Goal: Obtain resource: Download file/media

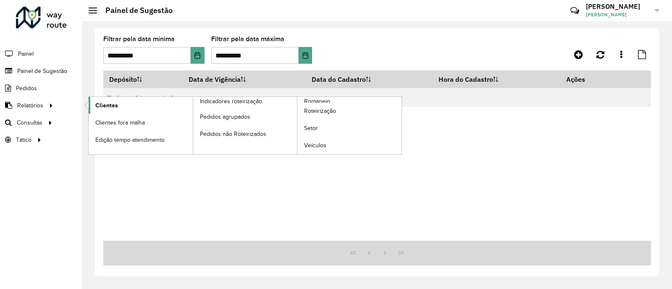
click at [109, 108] on span "Clientes" at bounding box center [106, 105] width 23 height 9
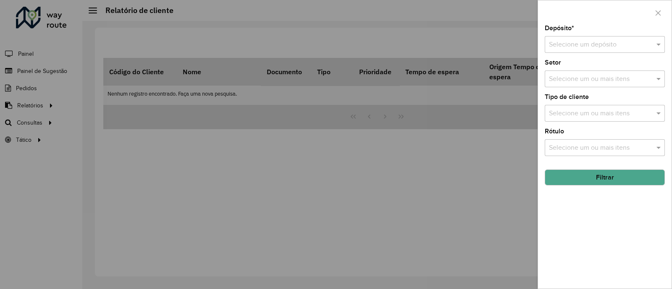
click at [590, 42] on input "text" at bounding box center [596, 45] width 95 height 10
click at [582, 84] on span "CDD Camboriú" at bounding box center [571, 83] width 44 height 7
click at [580, 107] on div "Selecione um ou mais itens" at bounding box center [605, 113] width 120 height 17
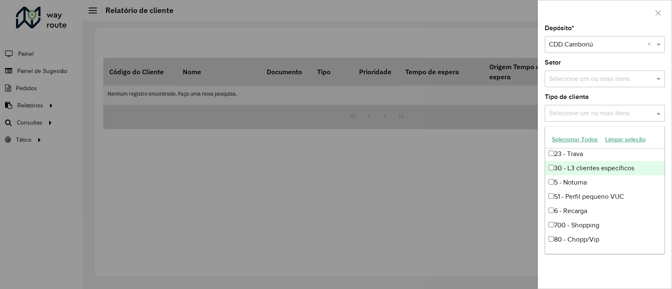
scroll to position [56, 0]
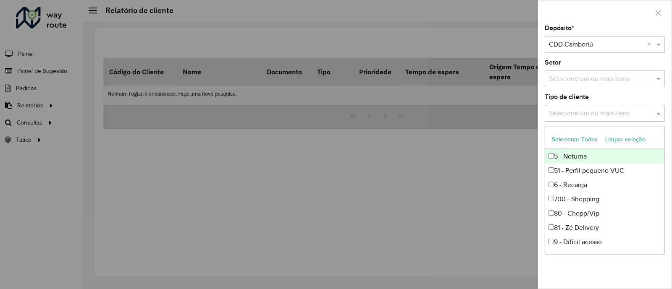
click at [574, 153] on div "5 - Noturna" at bounding box center [604, 157] width 119 height 14
click at [603, 94] on div "Depósito * Selecione um depósito × CDD Camboriú × Setor Selecione um ou mais it…" at bounding box center [605, 157] width 134 height 264
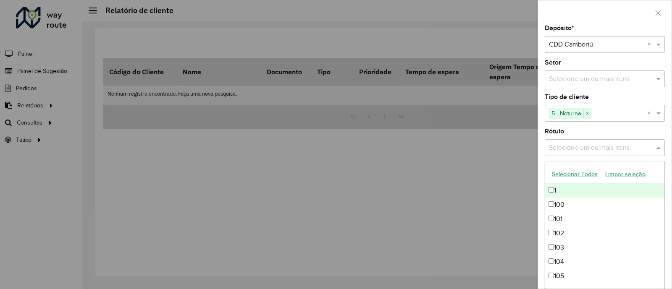
click at [572, 147] on input "text" at bounding box center [601, 148] width 108 height 10
click at [595, 123] on div "Depósito * Selecione um depósito × CDD Camboriú × Setor Selecione um ou mais it…" at bounding box center [605, 157] width 134 height 264
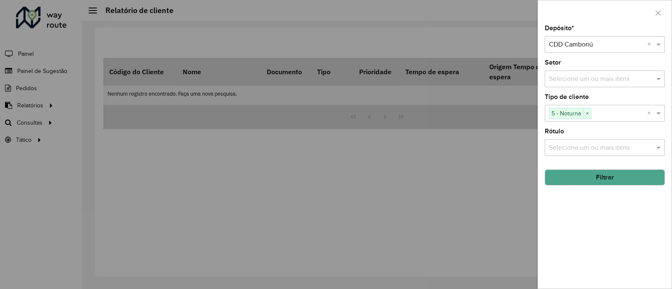
click at [605, 176] on button "Filtrar" at bounding box center [605, 178] width 120 height 16
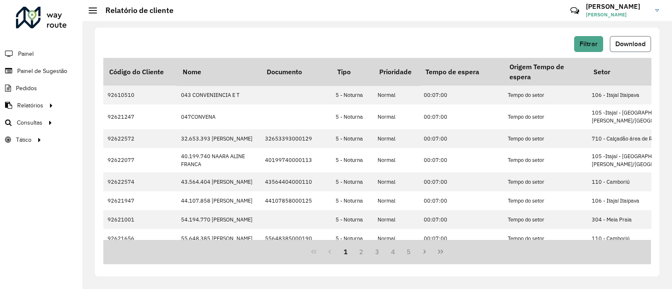
click at [624, 39] on button "Download" at bounding box center [630, 44] width 41 height 16
